Goal: Check status: Check status

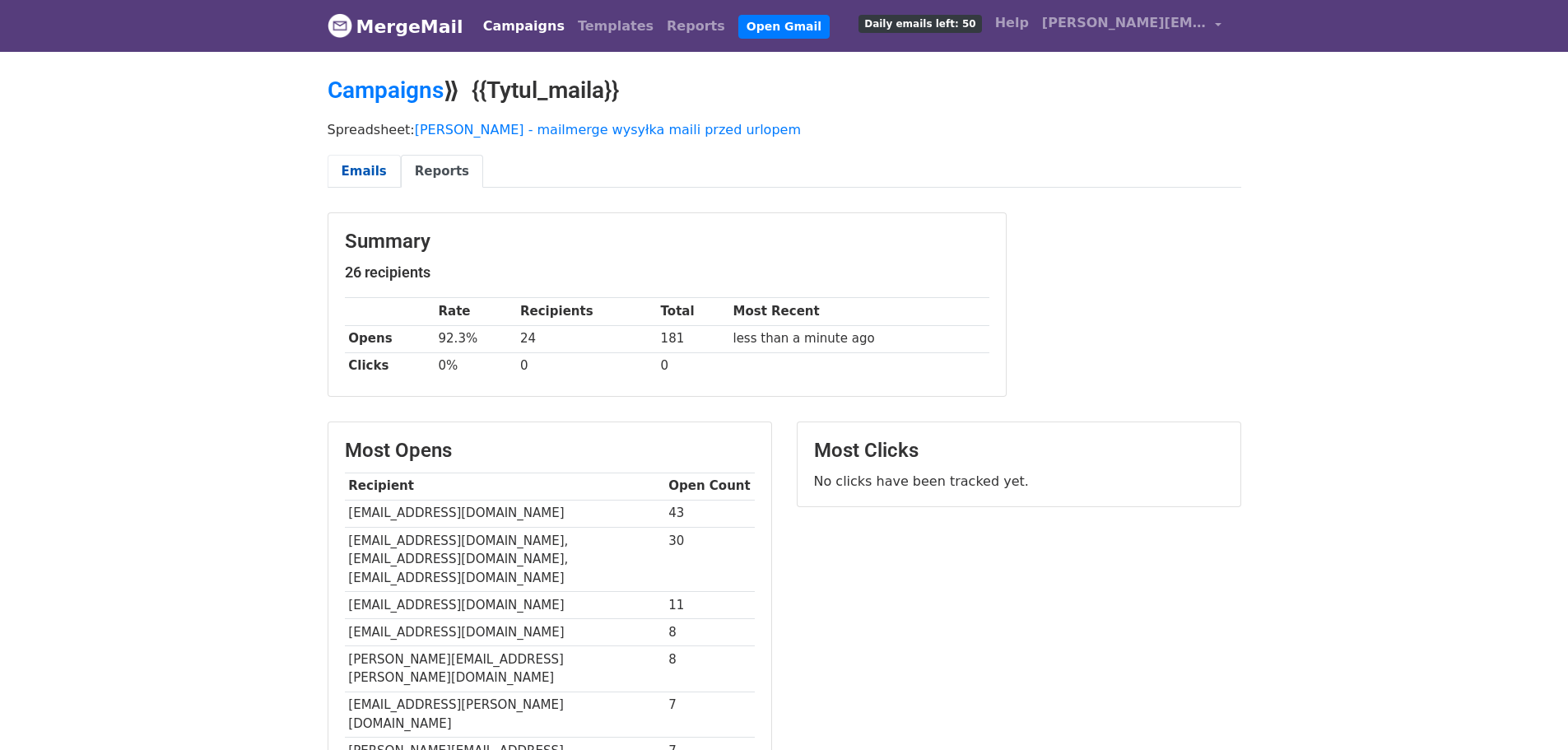
click at [386, 181] on link "Emails" at bounding box center [364, 172] width 73 height 34
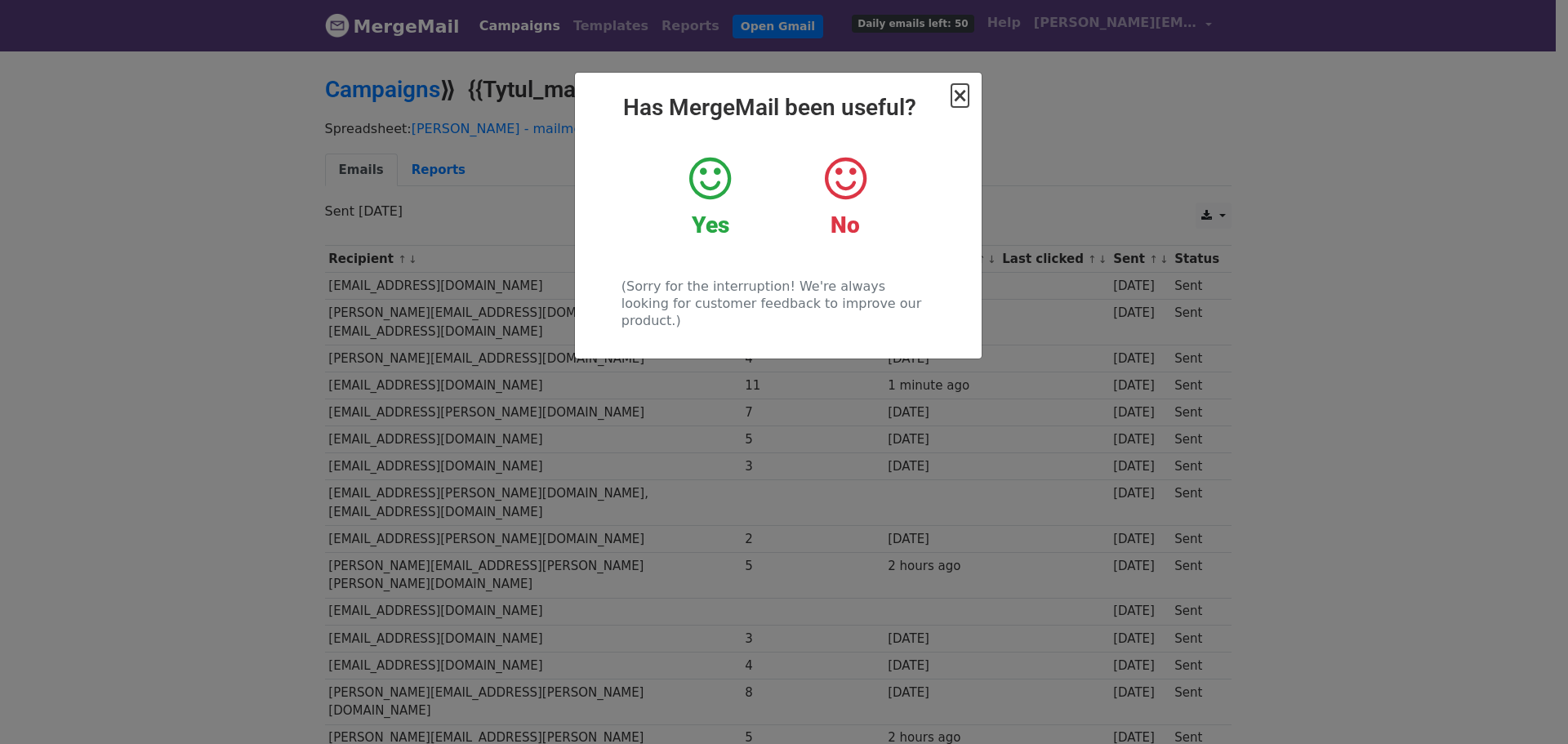
click at [961, 95] on span "×" at bounding box center [959, 96] width 17 height 23
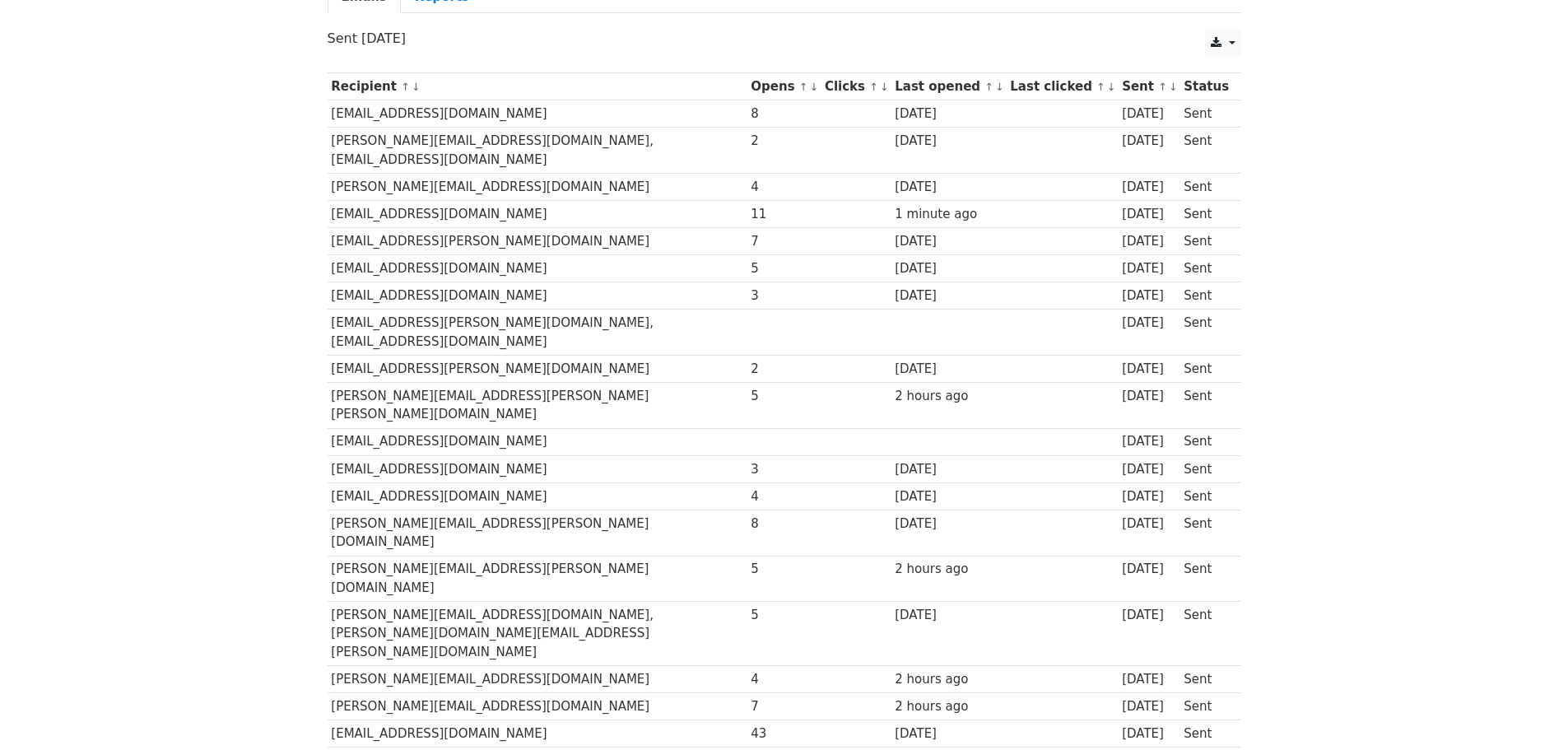
scroll to position [151, 0]
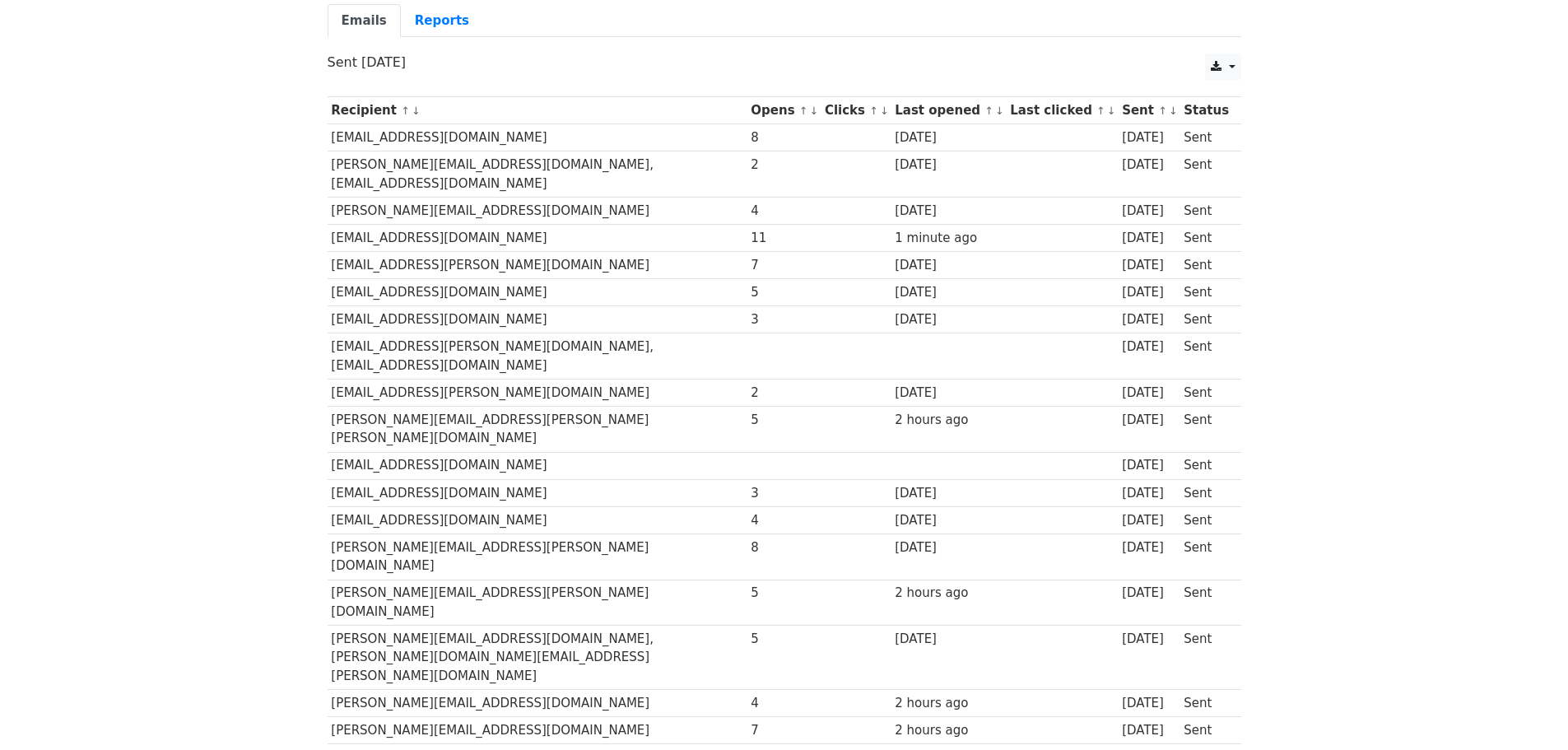
drag, startPoint x: 837, startPoint y: 322, endPoint x: 999, endPoint y: 329, distance: 162.2
click at [999, 333] on tr "[EMAIL_ADDRESS][PERSON_NAME][DOMAIN_NAME], [EMAIL_ADDRESS][DOMAIN_NAME] [DATE] …" at bounding box center [784, 356] width 914 height 46
drag, startPoint x: 336, startPoint y: 327, endPoint x: 946, endPoint y: 331, distance: 610.0
click at [946, 333] on tr "[EMAIL_ADDRESS][PERSON_NAME][DOMAIN_NAME], [EMAIL_ADDRESS][DOMAIN_NAME] [DATE] …" at bounding box center [784, 356] width 914 height 46
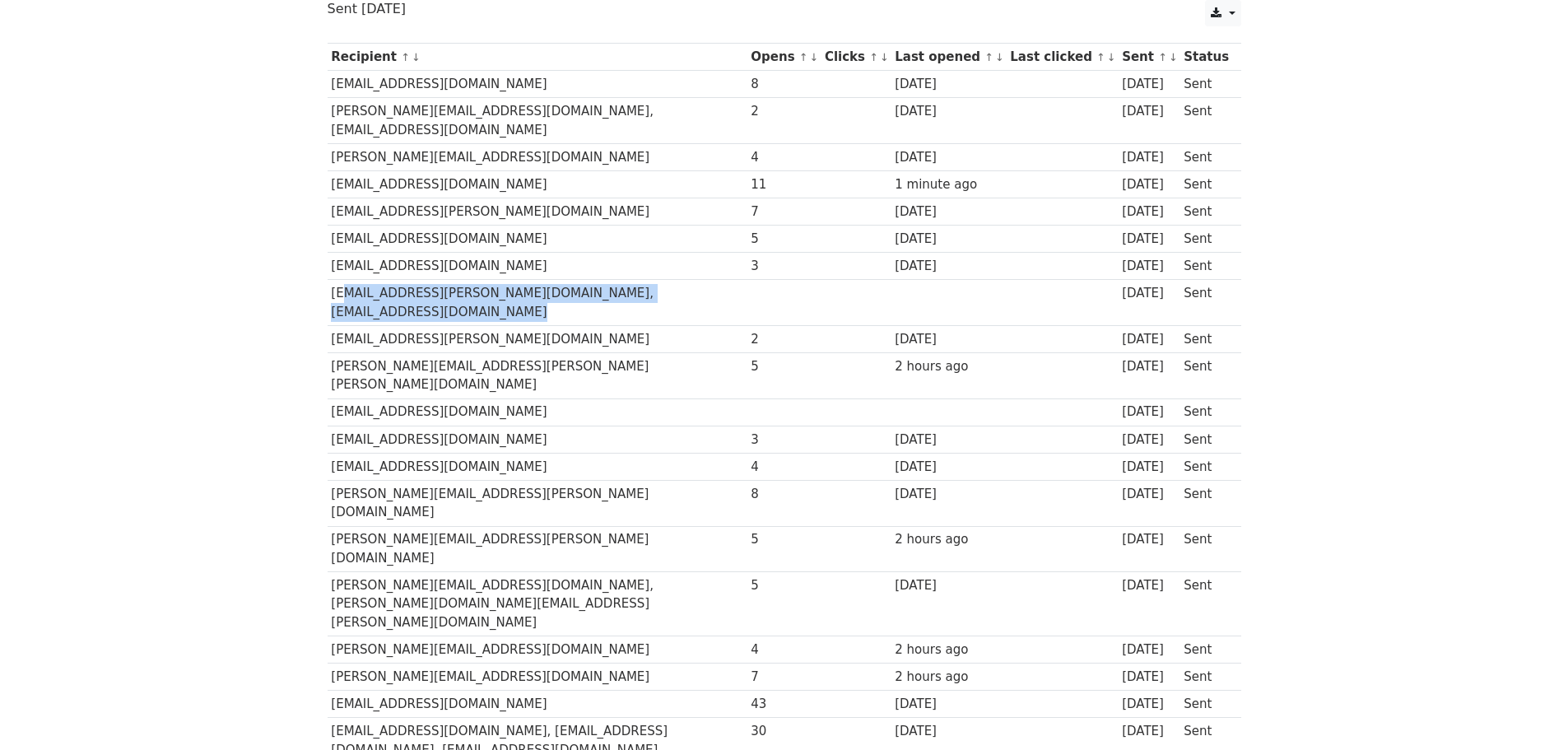
scroll to position [233, 0]
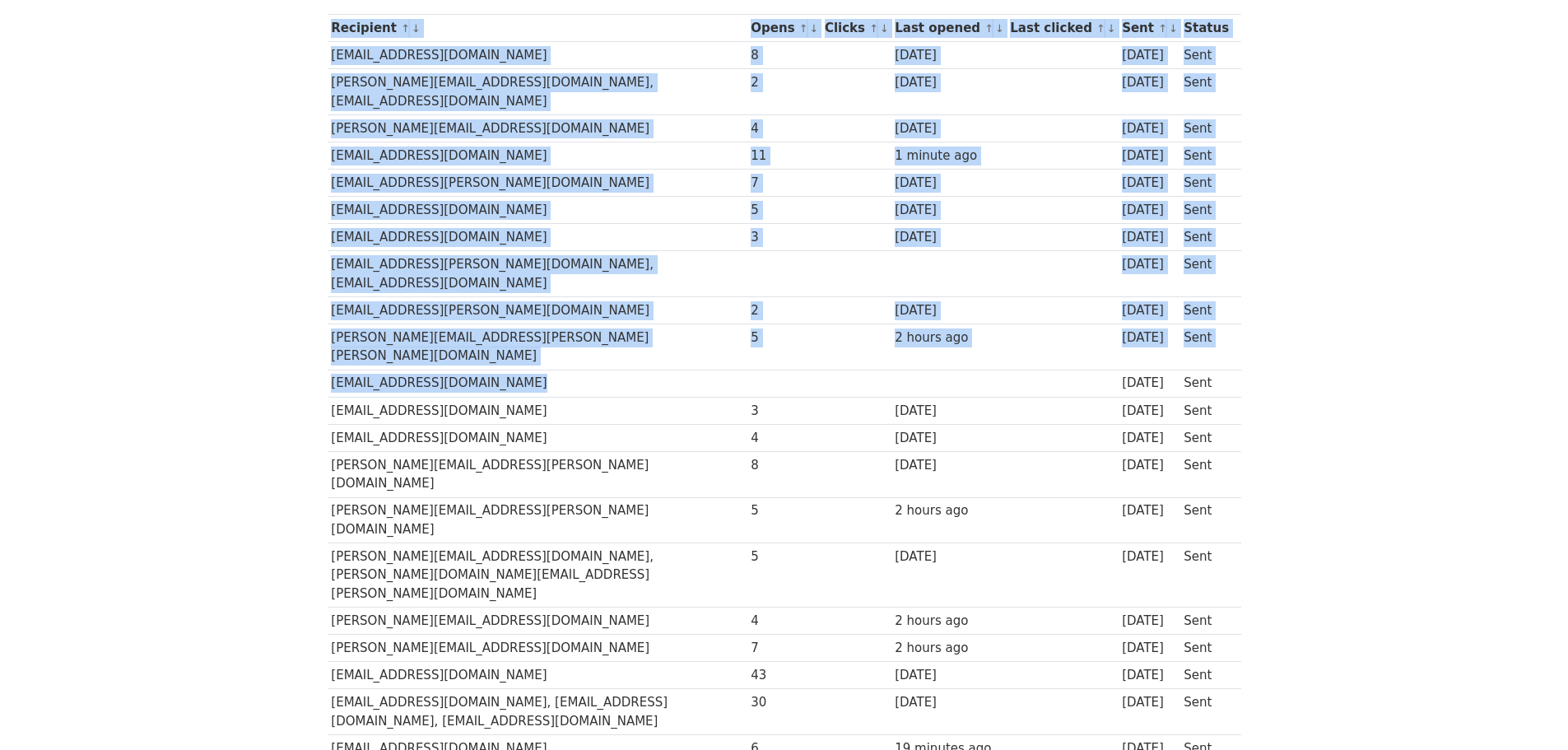
drag, startPoint x: 305, startPoint y: 327, endPoint x: 912, endPoint y: 333, distance: 607.0
click at [912, 333] on body "MergeMail Campaigns Templates Reports Open Gmail Daily emails left: 50 Help [PE…" at bounding box center [784, 465] width 1568 height 1396
click at [891, 369] on td at bounding box center [855, 383] width 70 height 27
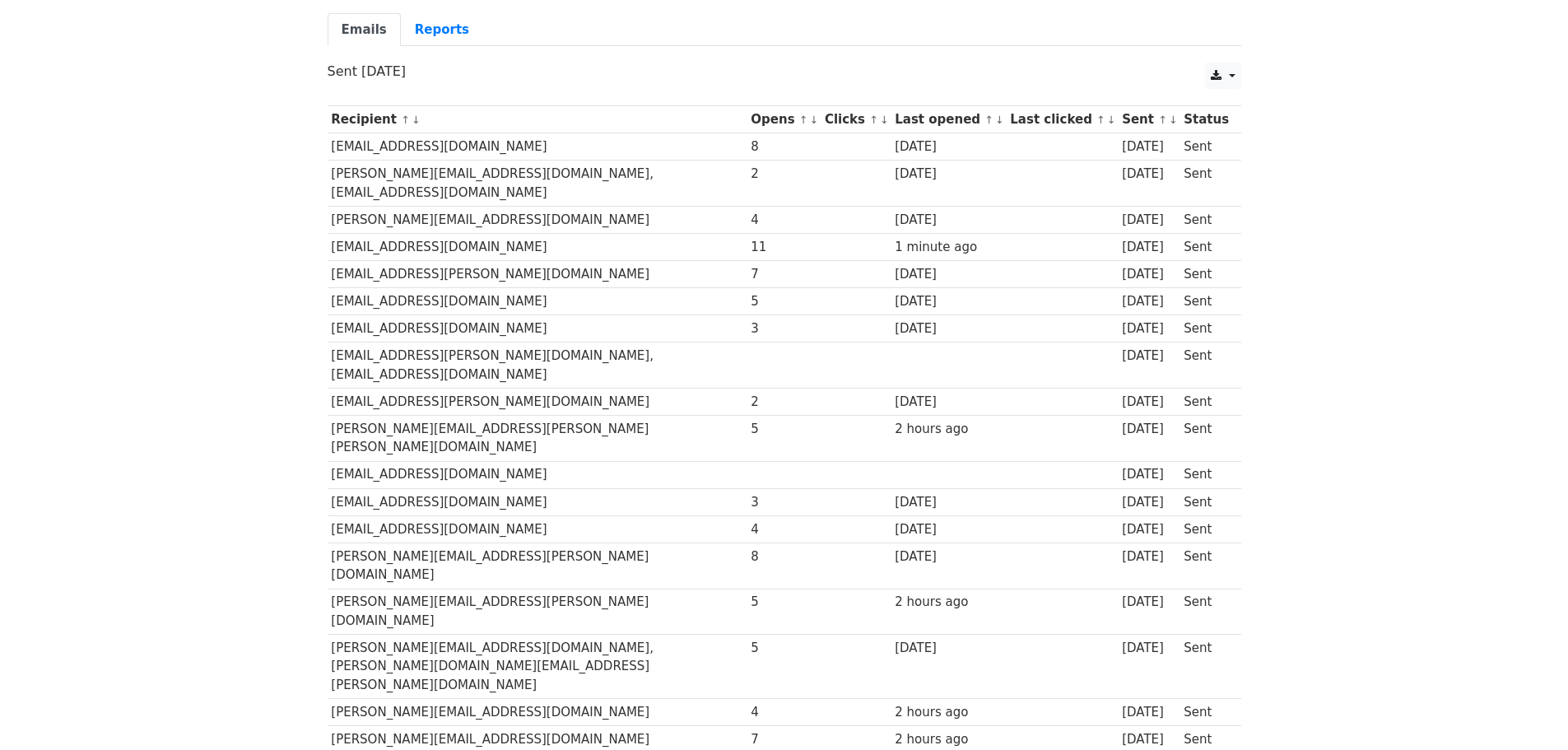
scroll to position [0, 0]
